Goal: Information Seeking & Learning: Learn about a topic

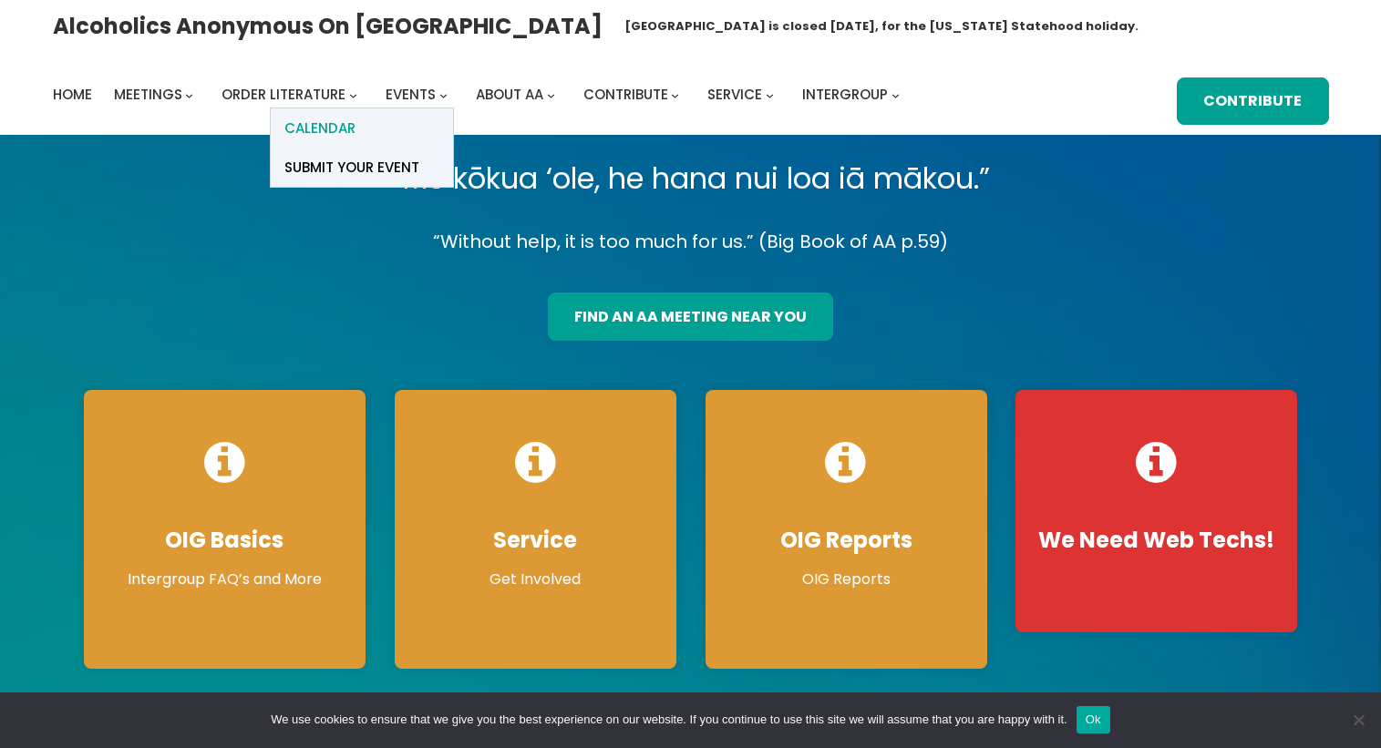
click at [344, 125] on span "Calendar" at bounding box center [319, 129] width 71 height 26
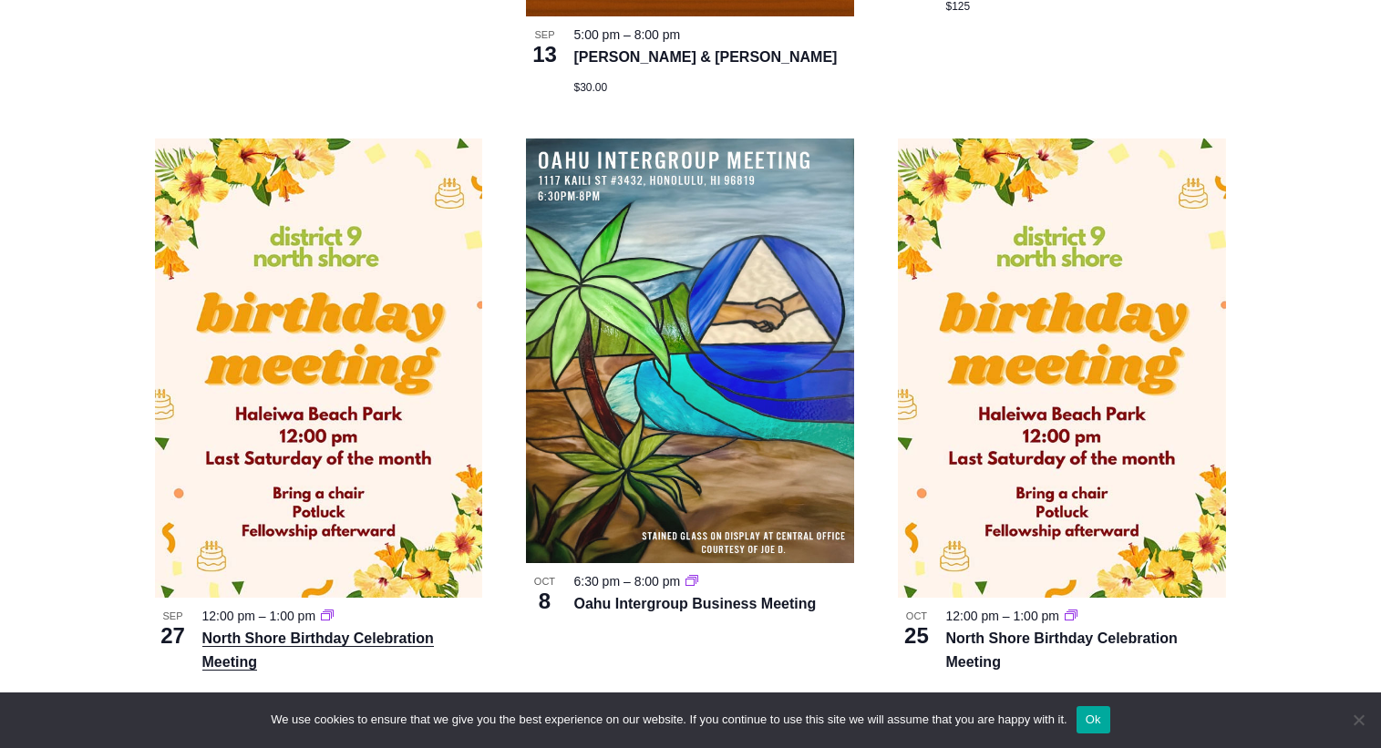
scroll to position [1732, 0]
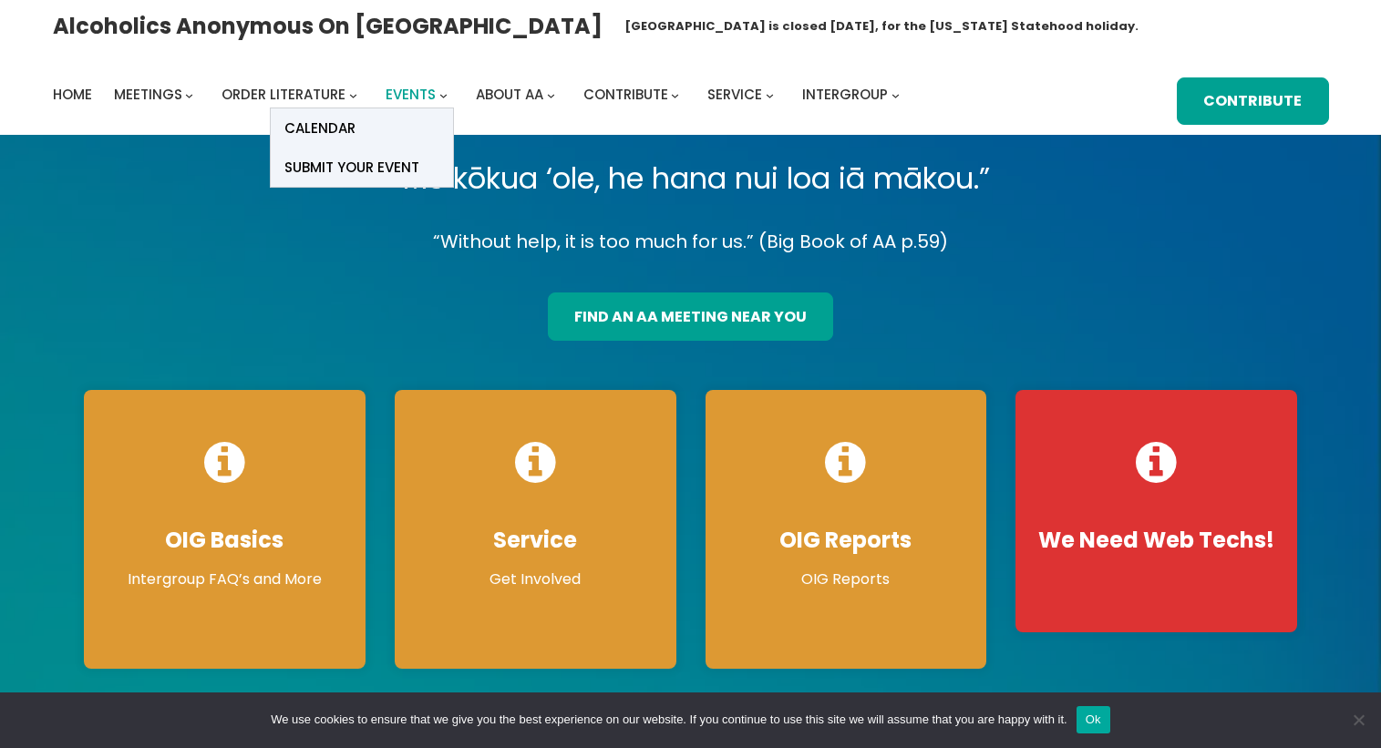
click at [425, 96] on span "Events" at bounding box center [411, 94] width 50 height 19
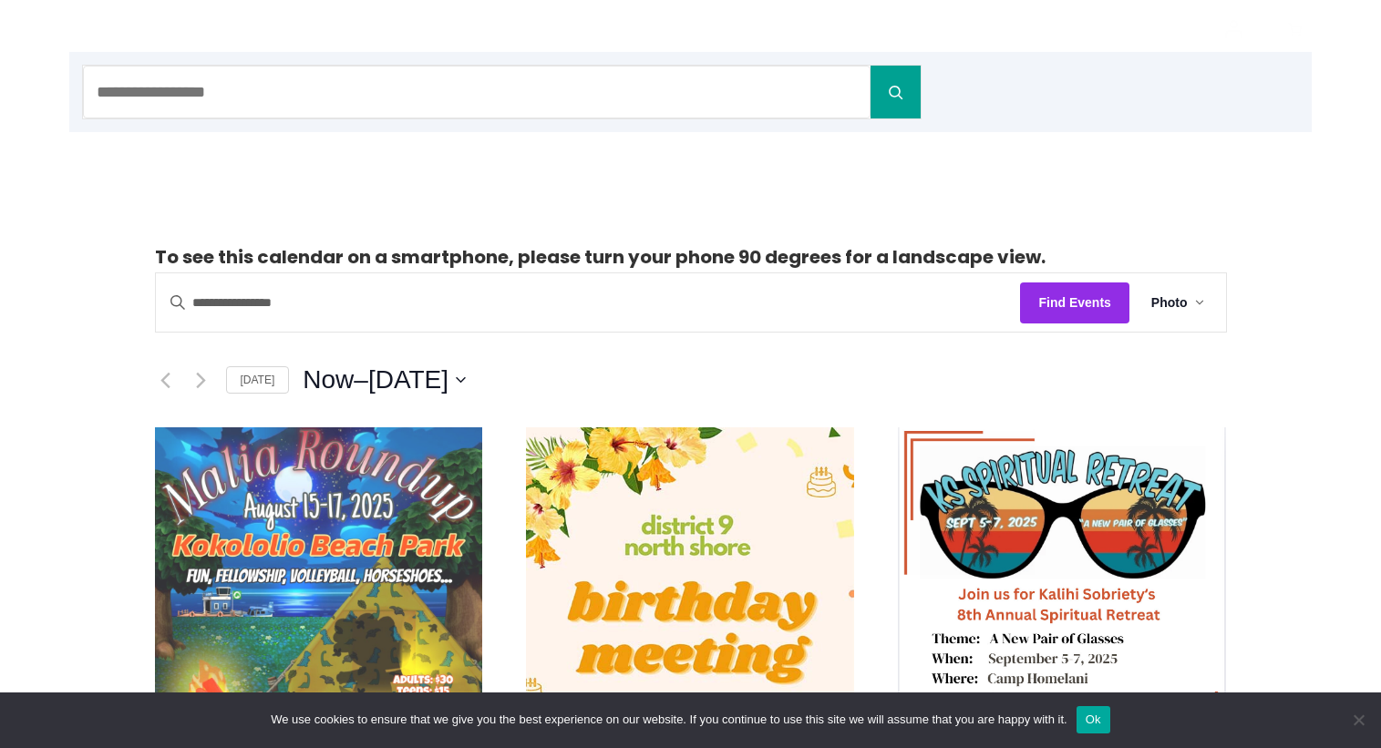
scroll to position [365, 0]
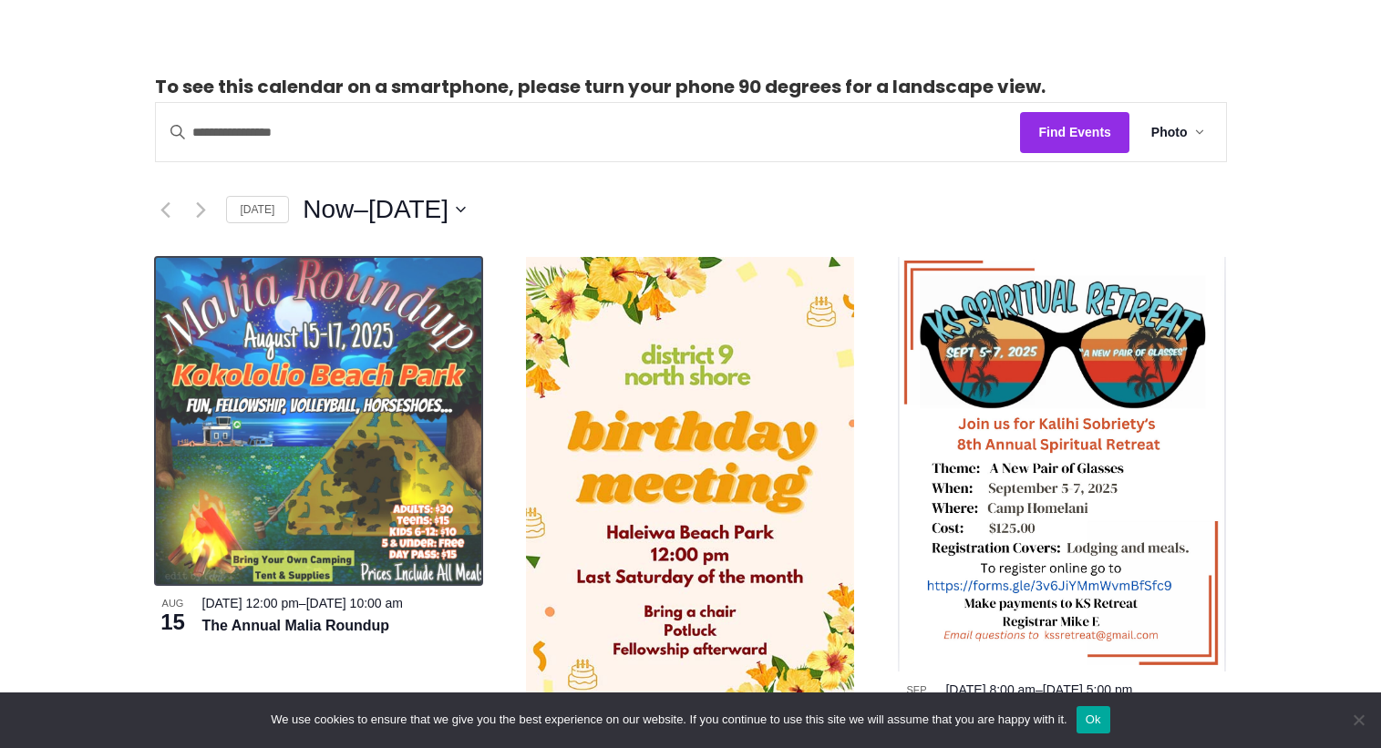
click at [333, 473] on img at bounding box center [319, 421] width 328 height 328
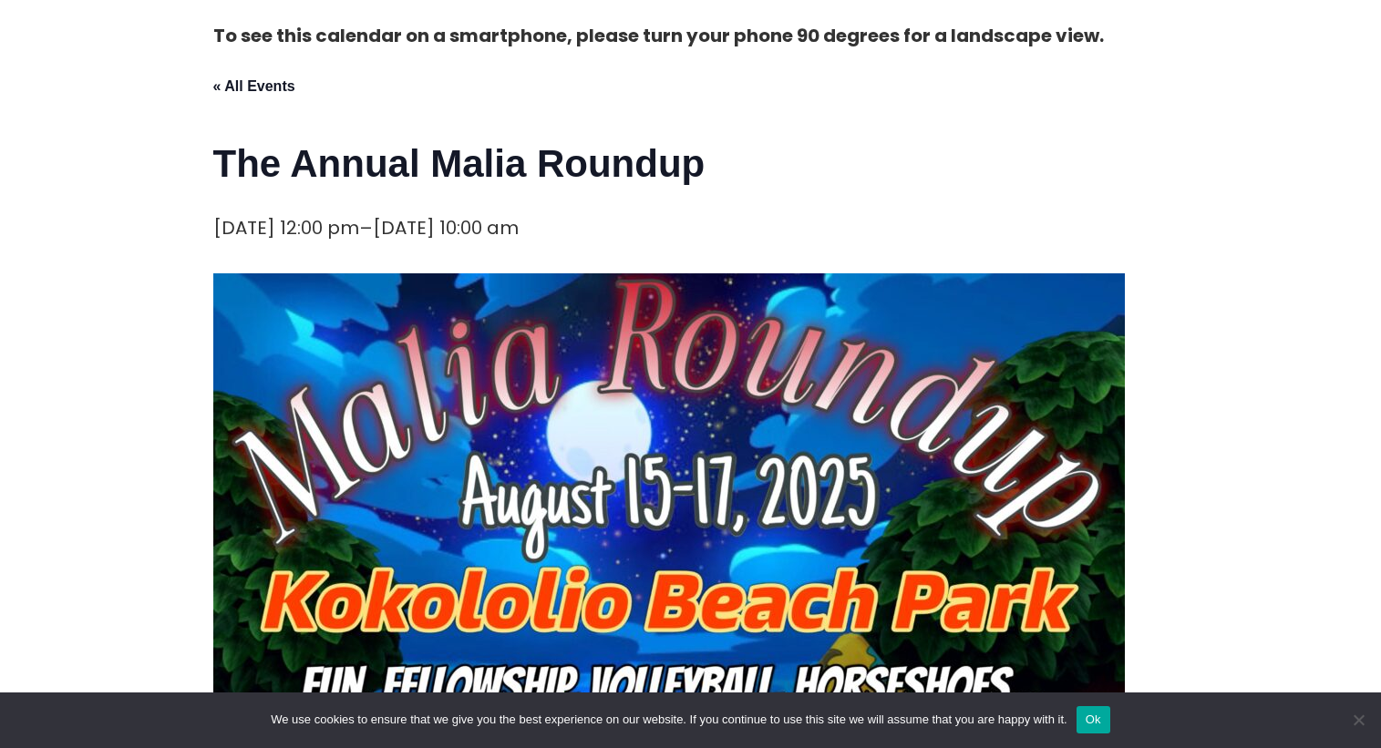
scroll to position [638, 0]
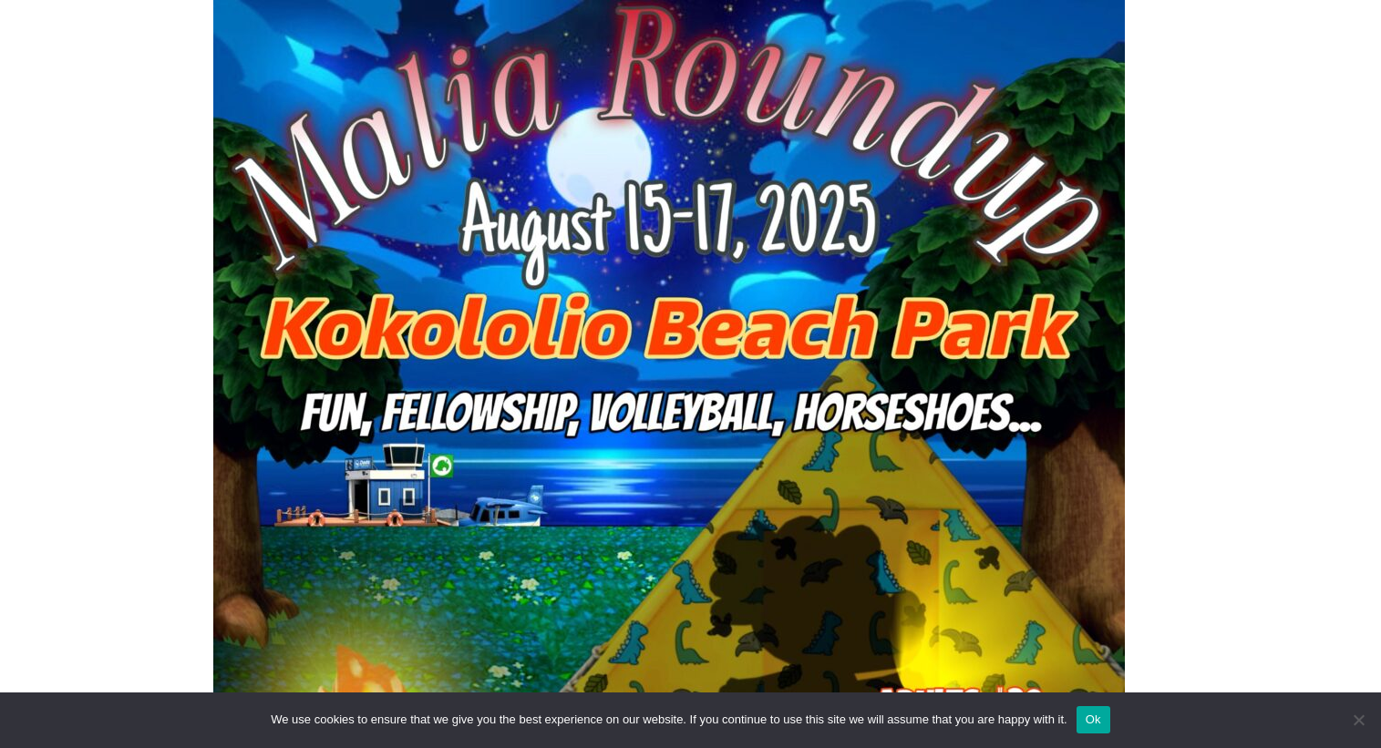
click at [799, 444] on img at bounding box center [669, 456] width 912 height 912
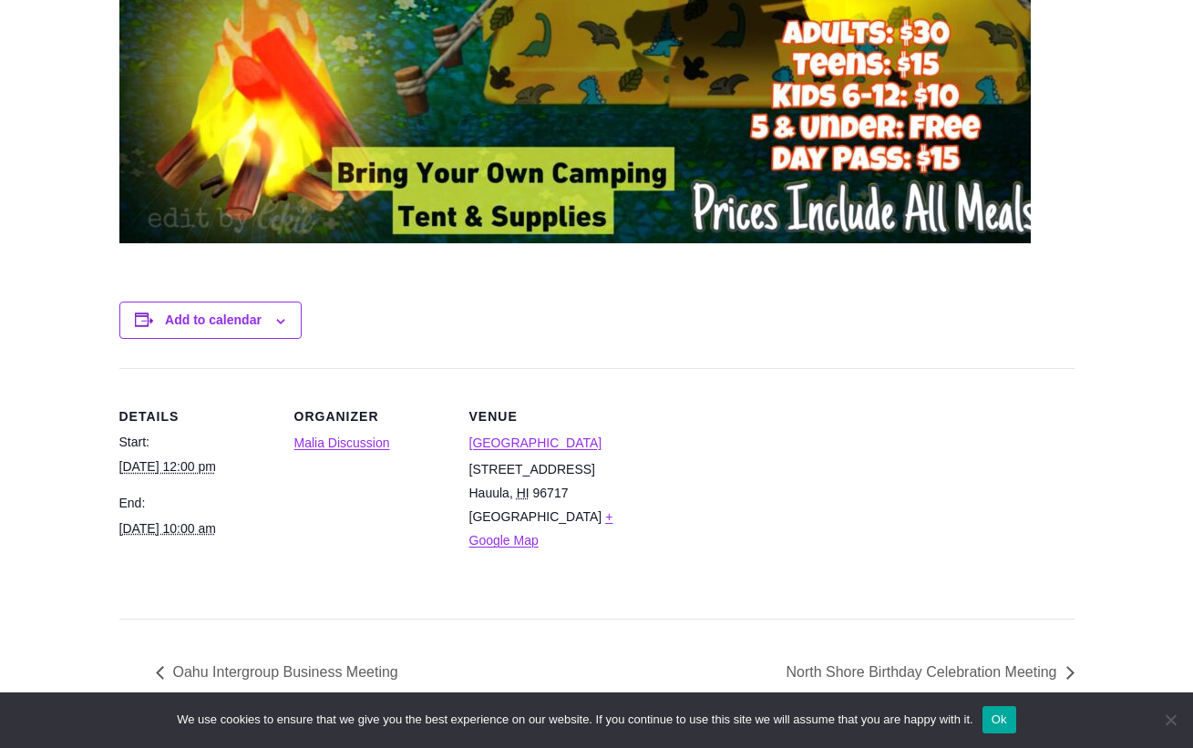
scroll to position [1448, 0]
